Goal: Information Seeking & Learning: Learn about a topic

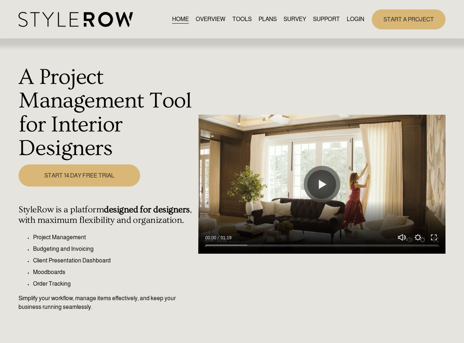
click at [351, 18] on link "LOGIN" at bounding box center [355, 20] width 17 height 10
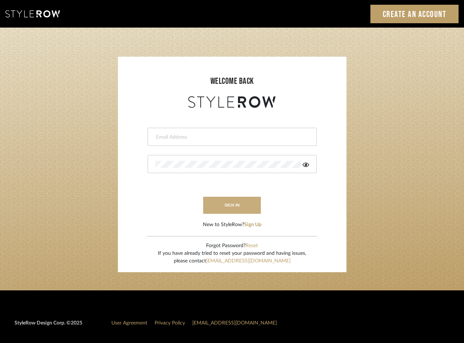
type input "[EMAIL_ADDRESS][PERSON_NAME][DOMAIN_NAME]"
click at [244, 203] on button "sign in" at bounding box center [232, 205] width 58 height 17
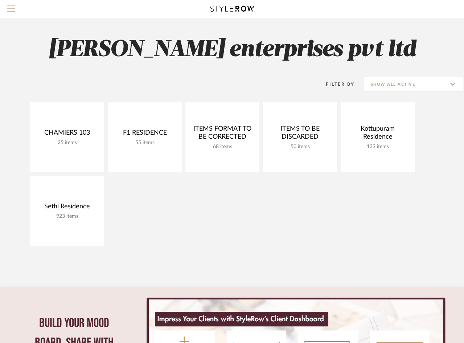
click at [11, 15] on span "Menu" at bounding box center [11, 10] width 8 height 11
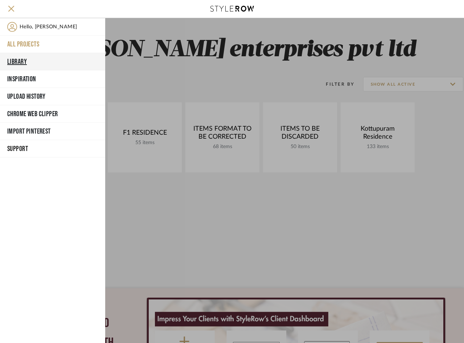
click at [22, 61] on button "Library" at bounding box center [52, 61] width 105 height 17
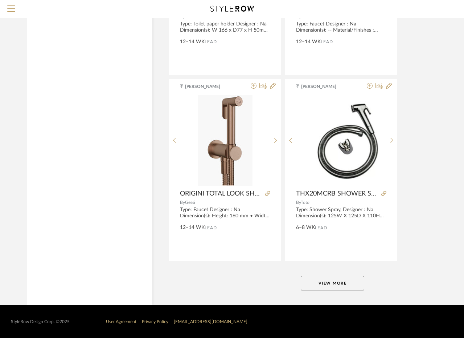
scroll to position [2625, 0]
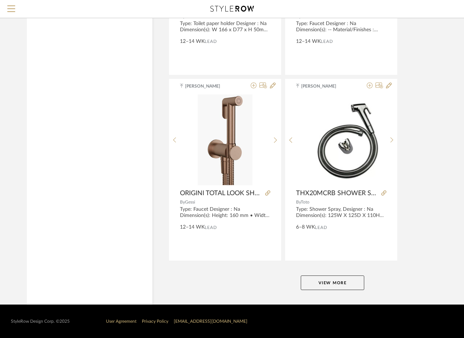
click at [341, 284] on button "View More" at bounding box center [333, 282] width 64 height 15
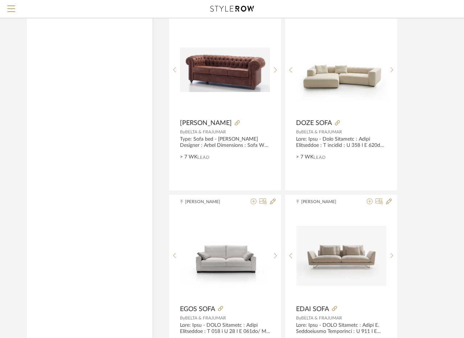
scroll to position [1100, 0]
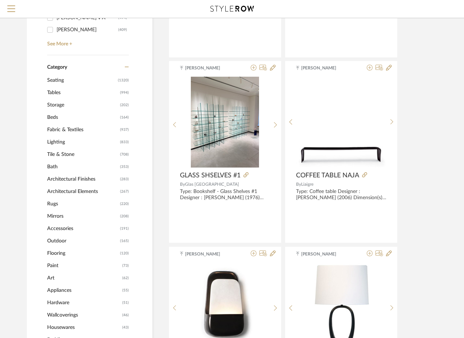
click at [60, 90] on span "Tables" at bounding box center [82, 92] width 71 height 12
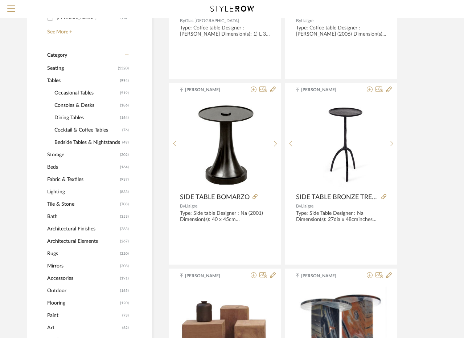
scroll to position [228, 0]
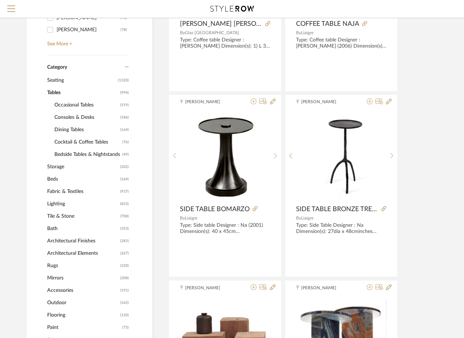
click at [75, 155] on span "Bedside Tables & Nightstands" at bounding box center [87, 154] width 66 height 12
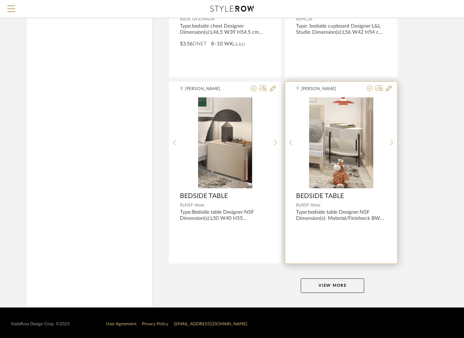
scroll to position [3215, 0]
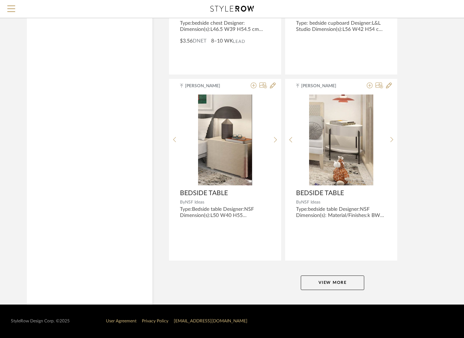
click at [328, 280] on button "View More" at bounding box center [333, 282] width 64 height 15
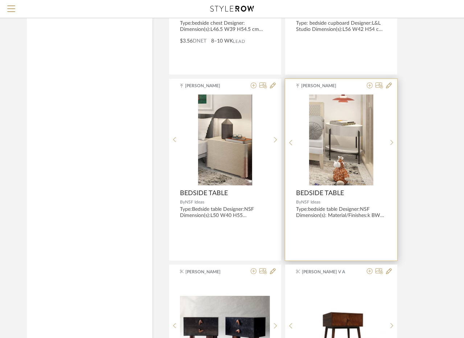
click at [0, 0] on img at bounding box center [0, 0] width 0 height 0
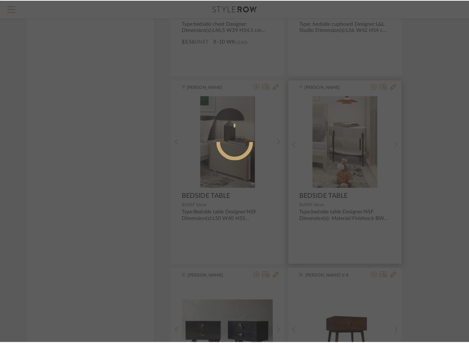
scroll to position [0, 0]
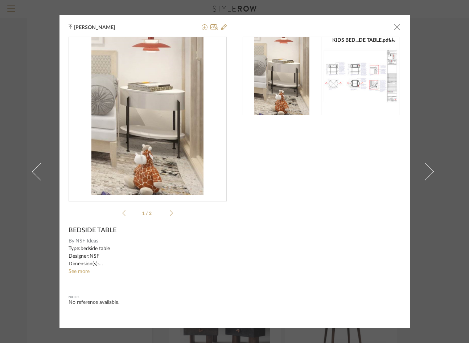
click at [171, 213] on div "KIDS BED...DE TABLE.pdf KIDS BED...DE TABLE.pdf 1 / 2" at bounding box center [148, 128] width 158 height 183
click at [170, 213] on icon at bounding box center [171, 213] width 3 height 7
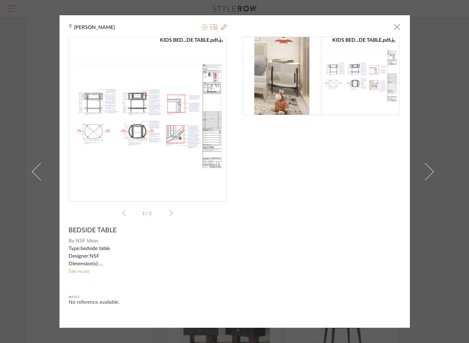
click at [194, 159] on img "1" at bounding box center [148, 116] width 158 height 112
click at [391, 29] on span "button" at bounding box center [397, 27] width 15 height 15
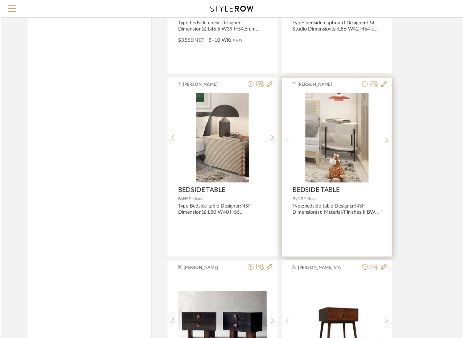
scroll to position [3215, 0]
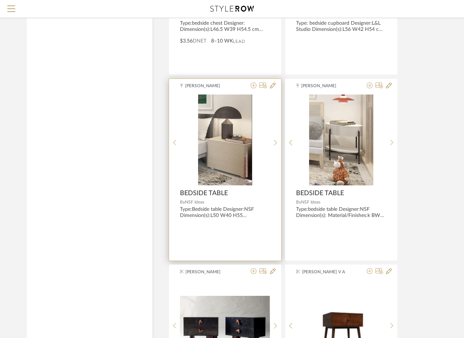
click at [220, 134] on div "GUEST BE...DE TABLE.pdf GUEST BE...DE TABLE.pdf" at bounding box center [225, 142] width 90 height 97
click at [207, 123] on img "0" at bounding box center [225, 139] width 54 height 91
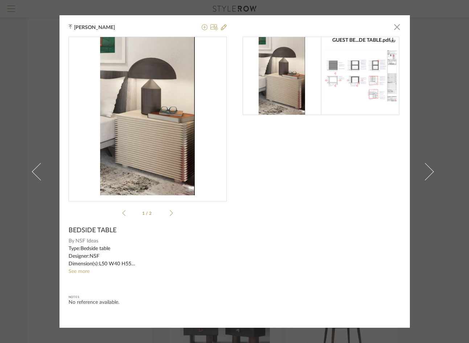
click at [170, 214] on icon at bounding box center [171, 213] width 3 height 6
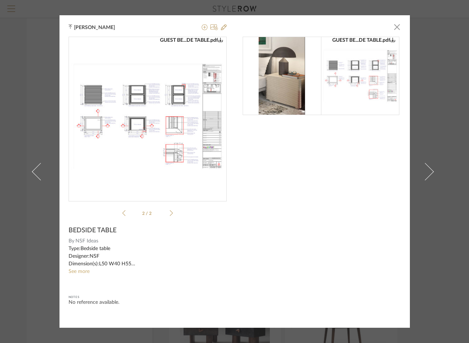
click at [170, 214] on icon at bounding box center [171, 213] width 3 height 6
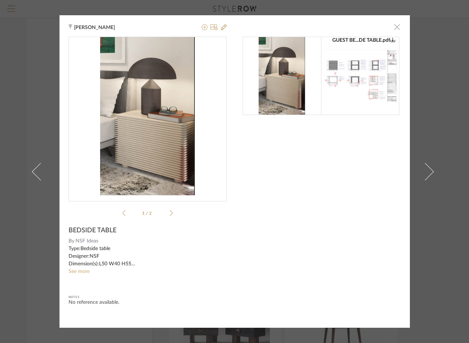
click at [396, 26] on span "button" at bounding box center [397, 27] width 15 height 15
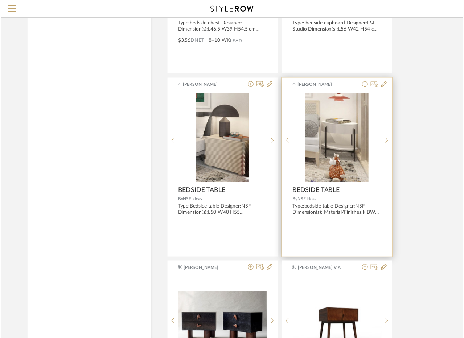
scroll to position [3215, 0]
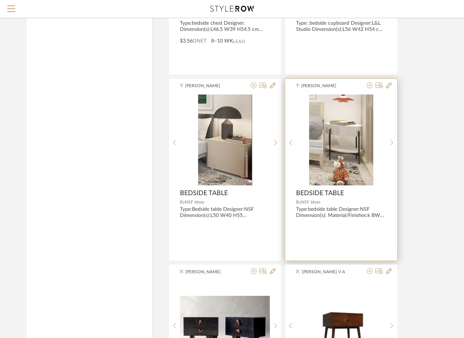
click at [323, 143] on img "0" at bounding box center [341, 139] width 64 height 91
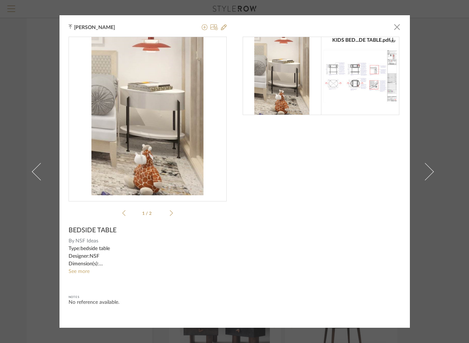
click at [440, 121] on div "Sanjanaa Sivabal × KIDS BED...DE TABLE.pdf KIDS BED...DE TABLE.pdf 1 / 2 BEDSID…" at bounding box center [234, 171] width 469 height 343
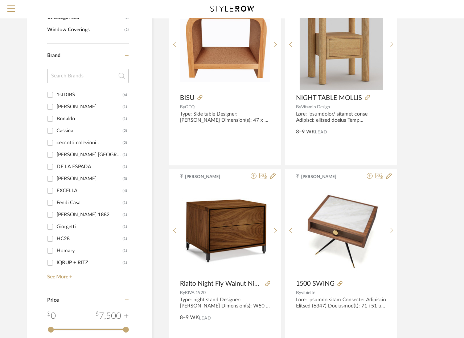
scroll to position [928, 0]
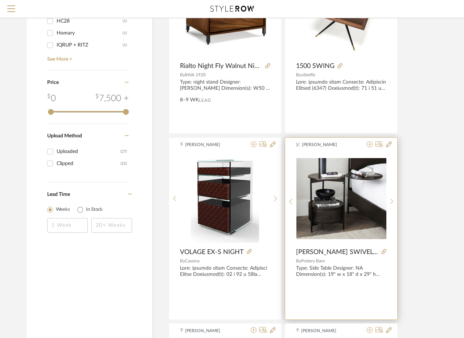
click at [0, 0] on img at bounding box center [0, 0] width 0 height 0
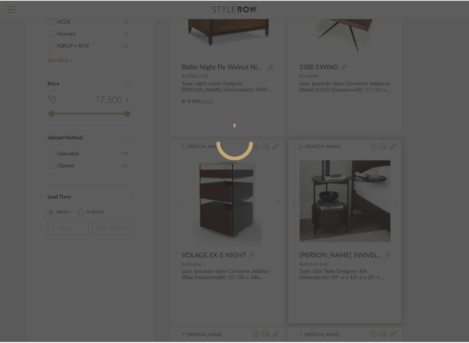
scroll to position [0, 0]
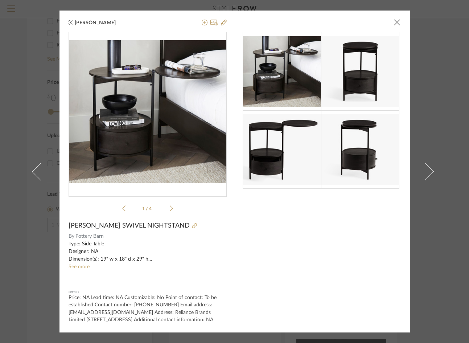
click at [361, 60] on img at bounding box center [360, 71] width 78 height 70
click at [293, 134] on img at bounding box center [282, 149] width 78 height 70
click at [166, 205] on li "1 / 4" at bounding box center [148, 208] width 44 height 9
click at [170, 205] on icon at bounding box center [171, 208] width 3 height 7
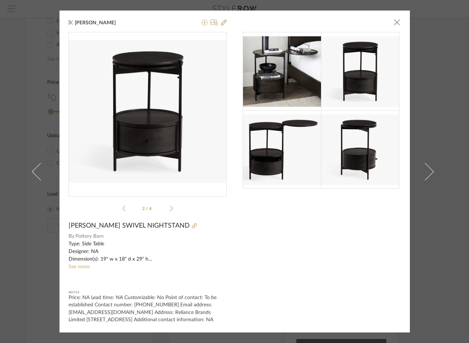
click at [170, 206] on icon at bounding box center [171, 209] width 3 height 6
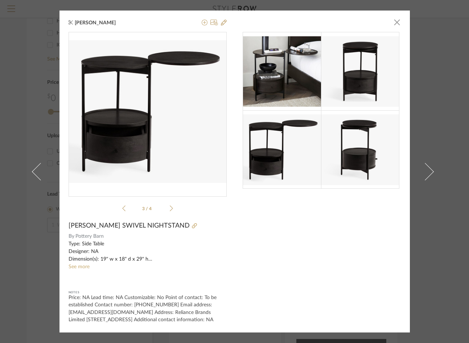
click at [170, 206] on icon at bounding box center [171, 209] width 3 height 6
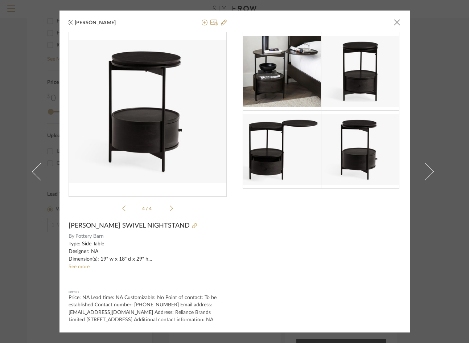
click at [122, 204] on ul "4 / 4" at bounding box center [147, 208] width 51 height 9
click at [122, 205] on icon at bounding box center [123, 208] width 3 height 7
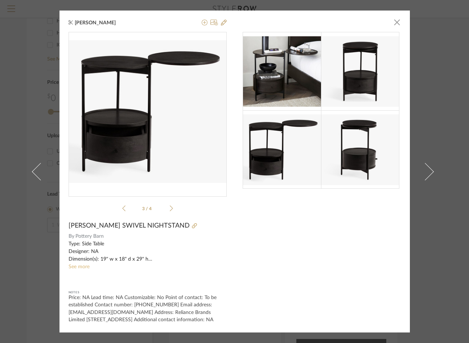
click at [77, 264] on link "See more" at bounding box center [79, 266] width 21 height 5
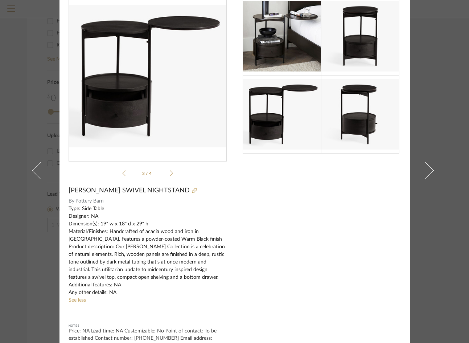
scroll to position [36, 0]
